Goal: Transaction & Acquisition: Subscribe to service/newsletter

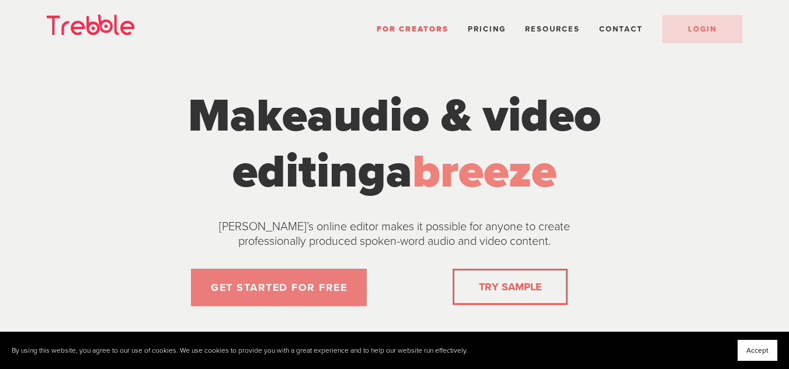
click at [292, 293] on link "GET STARTED FOR FREE" at bounding box center [279, 287] width 176 height 37
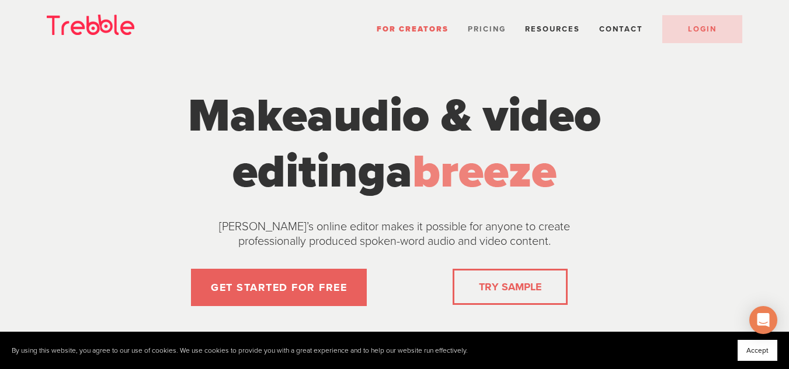
click at [488, 30] on span "Pricing" at bounding box center [487, 29] width 38 height 9
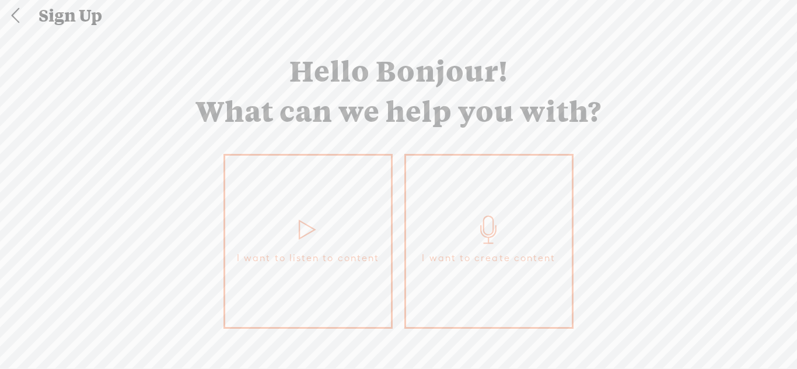
click at [364, 235] on link "I want to listen to content" at bounding box center [308, 241] width 169 height 175
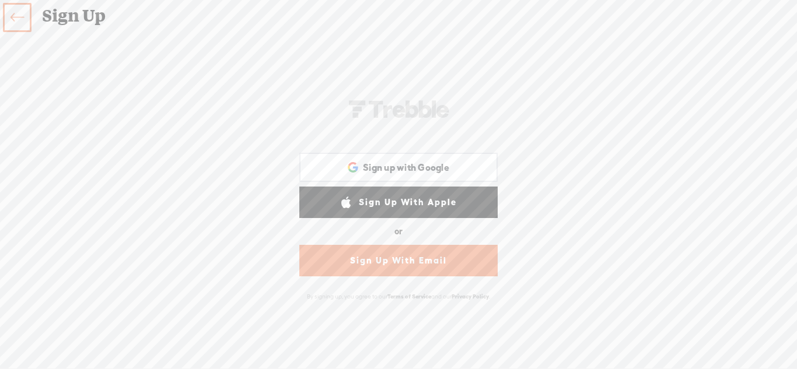
click at [21, 19] on icon at bounding box center [17, 18] width 13 height 26
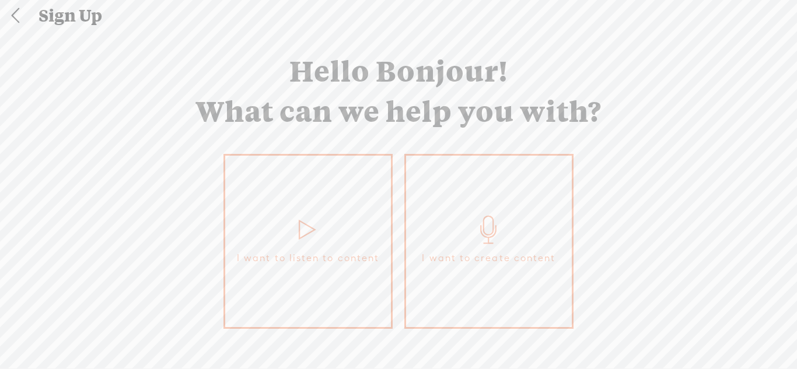
click at [475, 231] on icon at bounding box center [489, 230] width 29 height 28
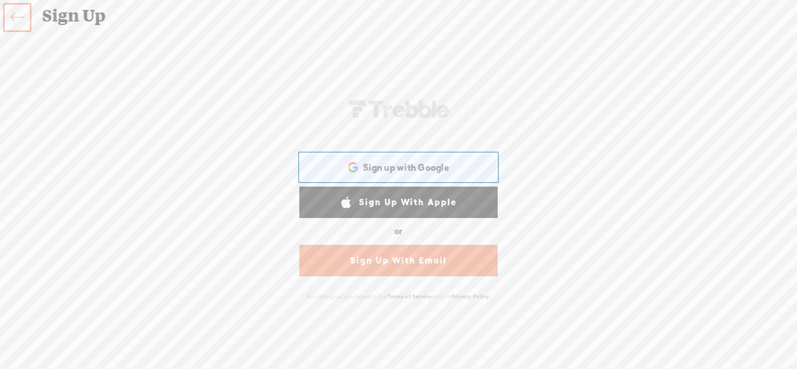
click at [357, 171] on icon at bounding box center [353, 167] width 11 height 11
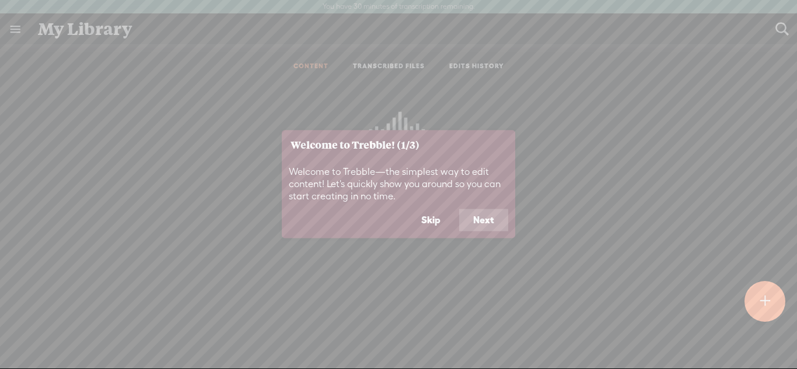
click at [474, 215] on button "Next" at bounding box center [483, 221] width 49 height 22
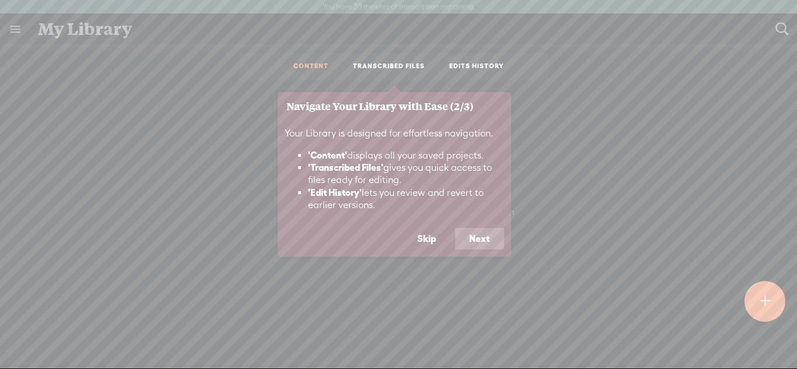
click at [489, 242] on button "Next" at bounding box center [479, 239] width 49 height 22
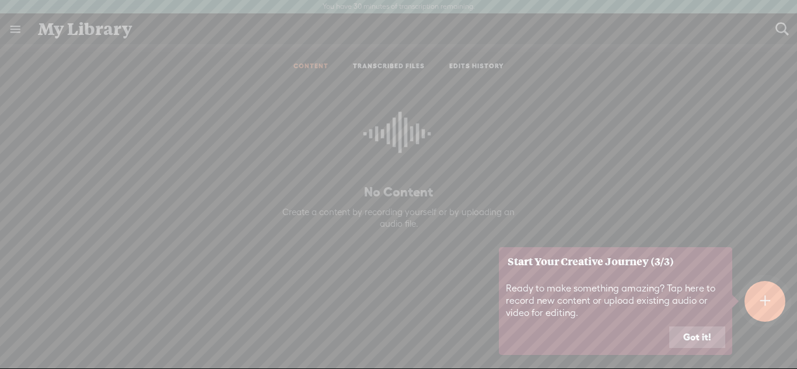
click at [691, 338] on button "Got it!" at bounding box center [697, 338] width 56 height 22
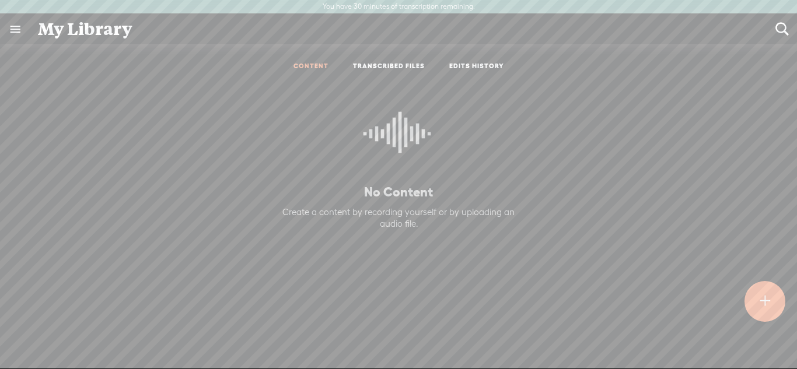
click at [18, 23] on link at bounding box center [15, 29] width 30 height 30
click at [172, 148] on body "You have 30 minutes of transcription remaining. Upgrade to increase your limit …" at bounding box center [398, 184] width 797 height 369
